Goal: Find specific page/section: Locate a particular part of the current website

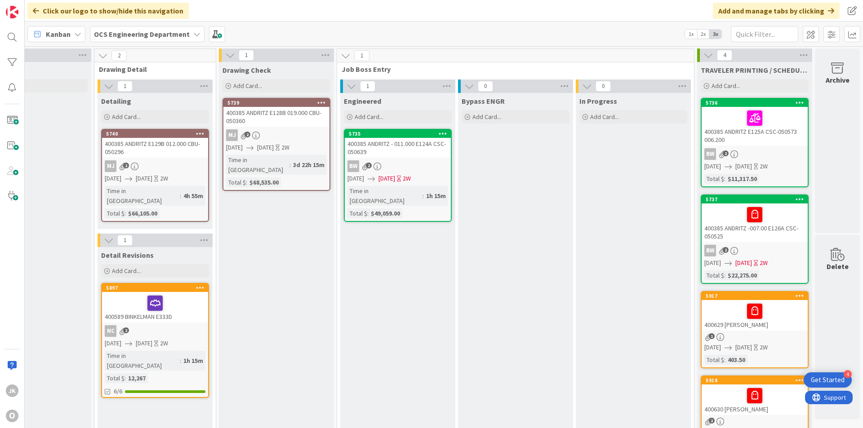
click at [408, 148] on div "400385 ANDRITZ - 011.000 E124A CSC- 050639" at bounding box center [398, 148] width 106 height 20
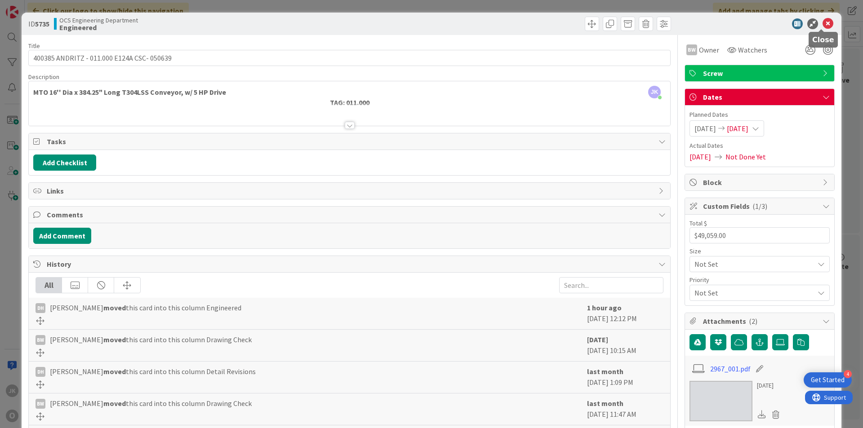
click at [824, 21] on icon at bounding box center [827, 23] width 11 height 11
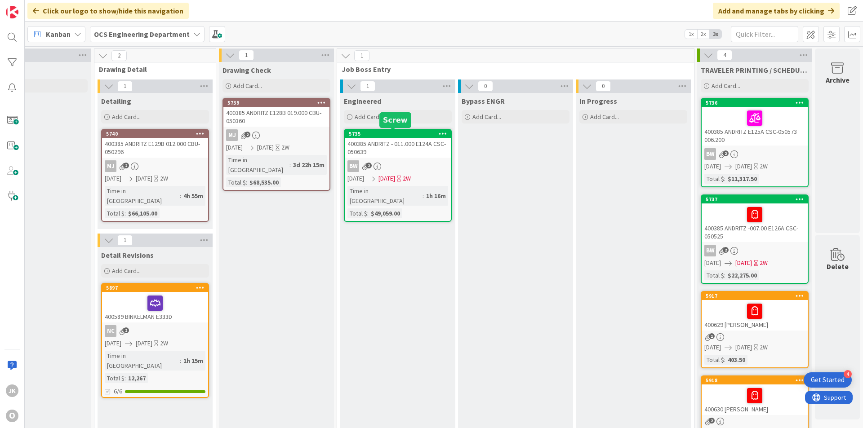
click at [370, 147] on div "400385 ANDRITZ - 011.000 E124A CSC- 050639" at bounding box center [398, 148] width 106 height 20
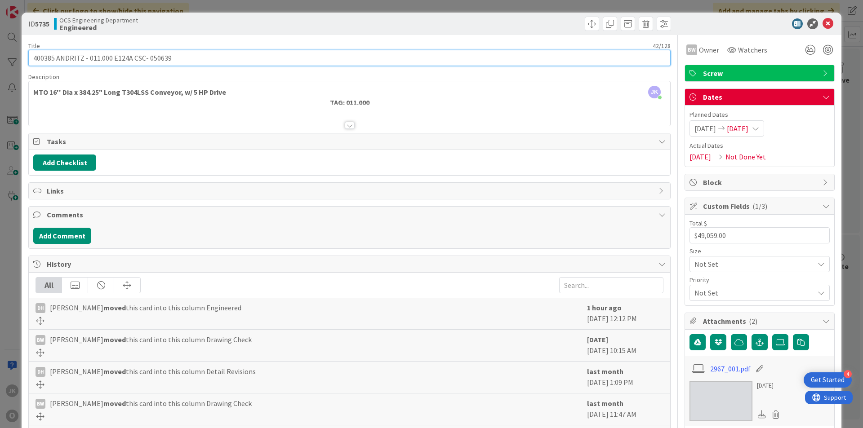
drag, startPoint x: 131, startPoint y: 57, endPoint x: 165, endPoint y: 55, distance: 33.8
click at [172, 56] on input "400385 ANDRITZ - 011.000 E124A CSC- 050639" at bounding box center [349, 58] width 642 height 16
